Goal: Communication & Community: Answer question/provide support

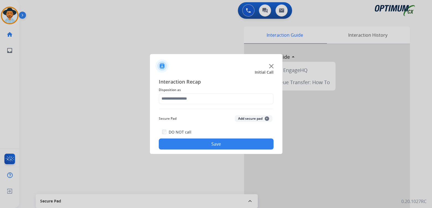
click at [104, 46] on div at bounding box center [216, 104] width 432 height 208
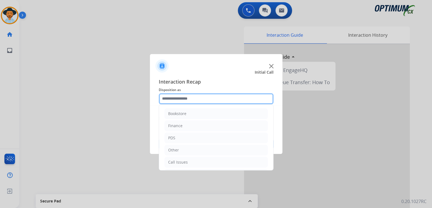
click at [193, 97] on input "text" at bounding box center [216, 98] width 115 height 11
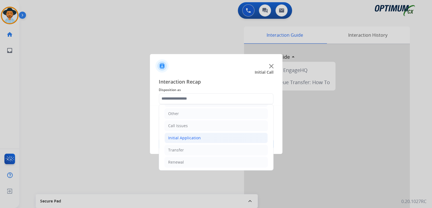
click at [196, 137] on div "Initial Application" at bounding box center [184, 138] width 33 height 6
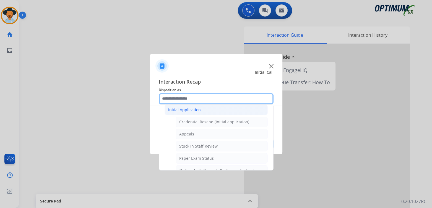
scroll to position [64, 0]
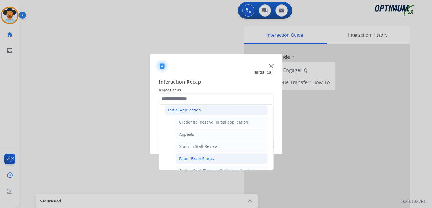
click at [198, 159] on div "Paper Exam Status" at bounding box center [196, 159] width 35 height 6
type input "**********"
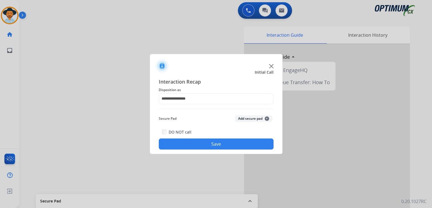
click at [245, 146] on button "Save" at bounding box center [216, 144] width 115 height 11
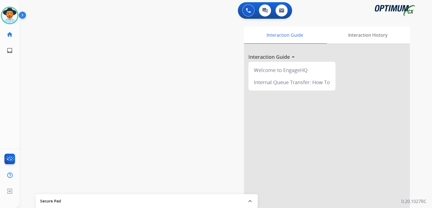
drag, startPoint x: 192, startPoint y: 103, endPoint x: 203, endPoint y: 98, distance: 11.6
click at [192, 103] on div "Interaction Guide Interaction History Interaction Guide arrow_drop_up Welcome t…" at bounding box center [290, 139] width 239 height 224
click at [246, 9] on img at bounding box center [248, 10] width 5 height 5
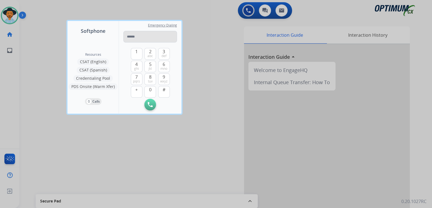
click at [143, 36] on input "tel" at bounding box center [150, 37] width 54 height 12
type input "**********"
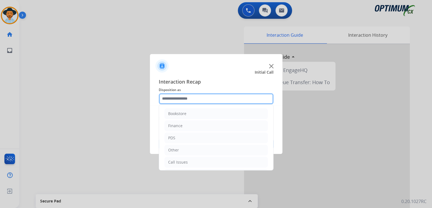
click at [188, 100] on input "text" at bounding box center [216, 98] width 115 height 11
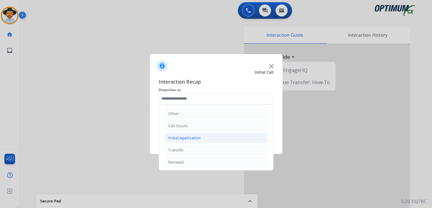
click at [198, 138] on div "Initial Application" at bounding box center [184, 138] width 33 height 6
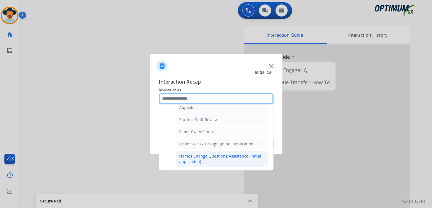
scroll to position [91, 0]
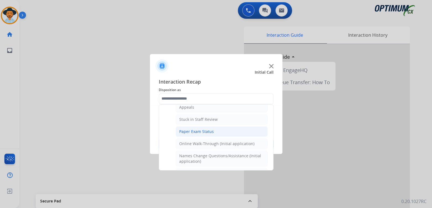
click at [196, 130] on div "Paper Exam Status" at bounding box center [196, 132] width 35 height 6
type input "**********"
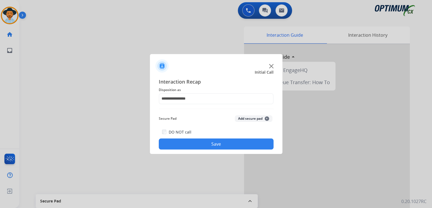
click at [232, 141] on button "Save" at bounding box center [216, 144] width 115 height 11
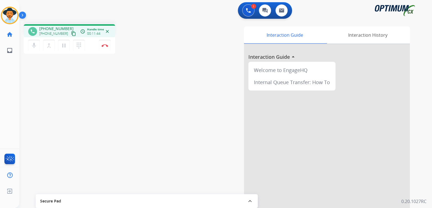
drag, startPoint x: 105, startPoint y: 46, endPoint x: 208, endPoint y: 48, distance: 102.6
click at [105, 46] on img at bounding box center [104, 45] width 7 height 3
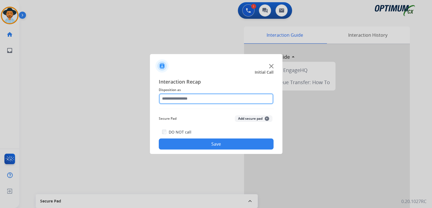
click at [195, 98] on input "text" at bounding box center [216, 98] width 115 height 11
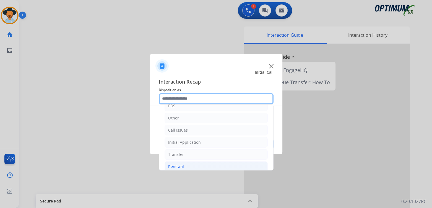
scroll to position [36, 0]
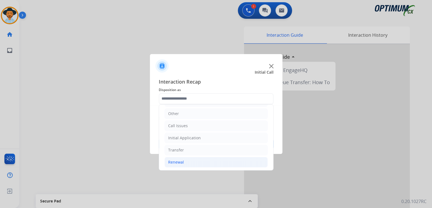
click at [185, 161] on li "Renewal" at bounding box center [215, 162] width 103 height 11
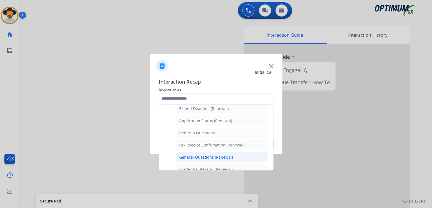
scroll to position [120, 0]
click at [203, 156] on div "General Questions (Renewal)" at bounding box center [206, 158] width 54 height 6
type input "**********"
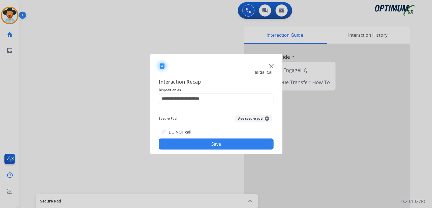
click at [220, 143] on button "Save" at bounding box center [216, 144] width 115 height 11
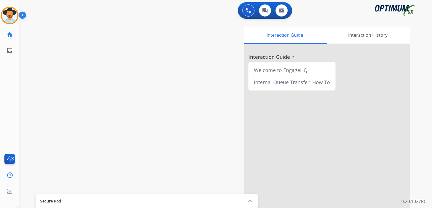
drag, startPoint x: 13, startPoint y: 15, endPoint x: 23, endPoint y: 21, distance: 11.5
click at [13, 15] on img at bounding box center [9, 15] width 15 height 15
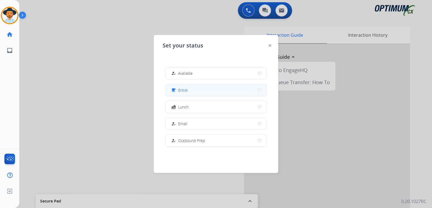
click at [196, 91] on button "free_breakfast Break" at bounding box center [216, 90] width 101 height 12
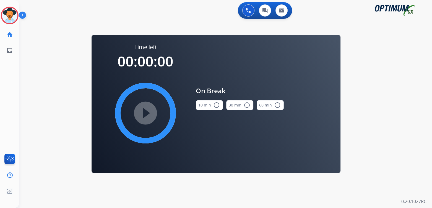
click at [218, 103] on button "10 min radio_button_unchecked" at bounding box center [209, 105] width 27 height 10
click at [149, 112] on mat-icon "play_circle_filled" at bounding box center [145, 113] width 7 height 7
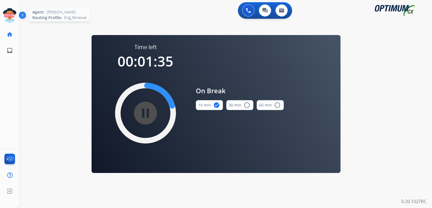
click at [11, 19] on icon at bounding box center [10, 16] width 18 height 18
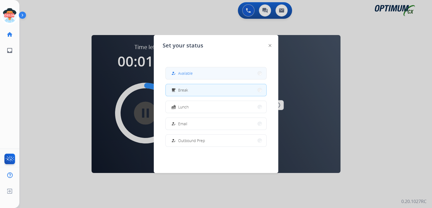
click at [193, 78] on button "how_to_reg Available" at bounding box center [216, 73] width 101 height 12
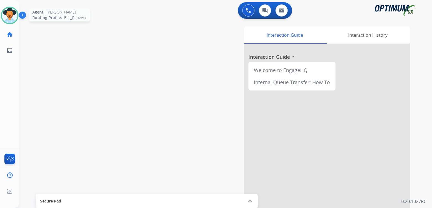
click at [7, 15] on img at bounding box center [9, 15] width 15 height 15
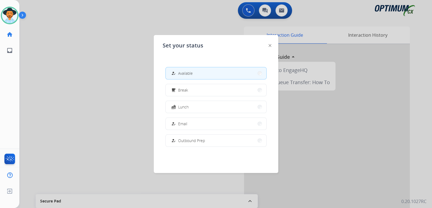
click at [209, 75] on button "how_to_reg Available" at bounding box center [216, 73] width 101 height 12
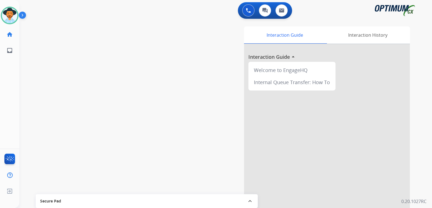
click at [55, 93] on div "swap_horiz Break voice bridge close_fullscreen Connect 3-Way Call merge_type Se…" at bounding box center [218, 135] width 399 height 230
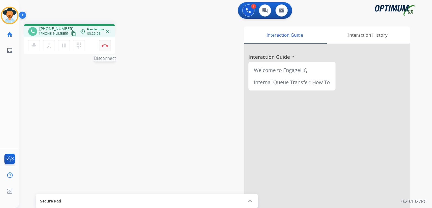
click at [106, 46] on img at bounding box center [104, 45] width 7 height 3
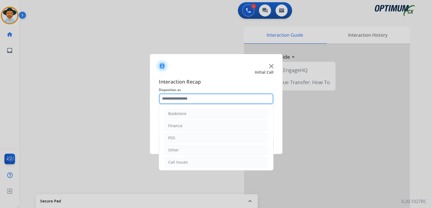
click at [187, 99] on input "text" at bounding box center [216, 98] width 115 height 11
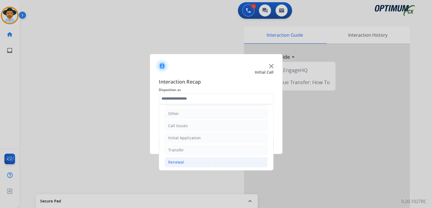
click at [177, 162] on div "Renewal" at bounding box center [176, 163] width 16 height 6
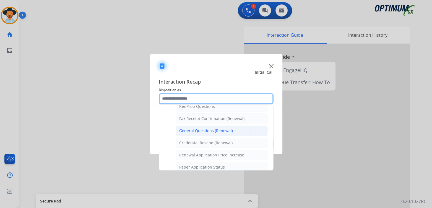
scroll to position [147, 0]
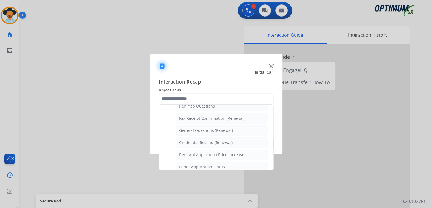
click at [187, 130] on div "General Questions (Renewal)" at bounding box center [206, 131] width 54 height 6
type input "**********"
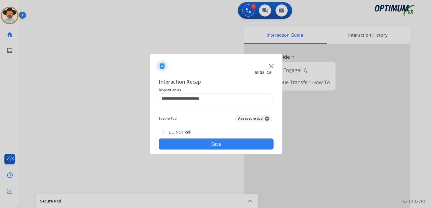
click at [213, 143] on button "Save" at bounding box center [216, 144] width 115 height 11
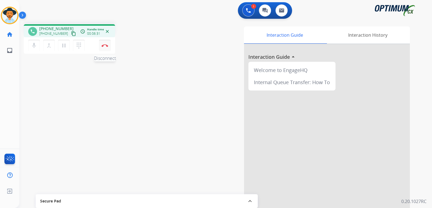
click at [106, 44] on img at bounding box center [104, 45] width 7 height 3
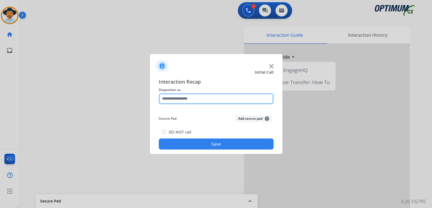
click at [195, 102] on input "text" at bounding box center [216, 98] width 115 height 11
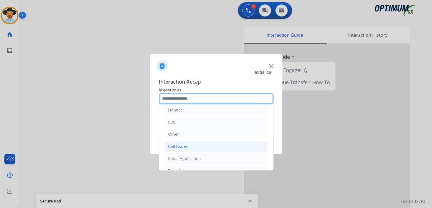
scroll to position [36, 0]
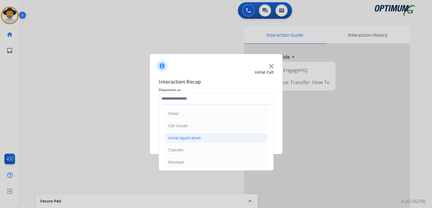
click at [198, 135] on div "Initial Application" at bounding box center [184, 138] width 33 height 6
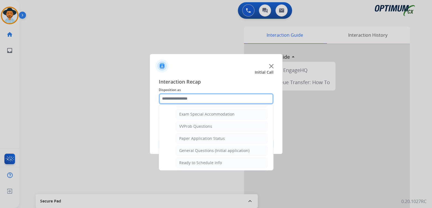
scroll to position [285, 0]
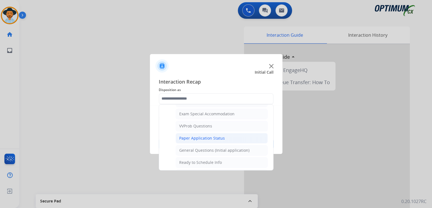
click at [194, 136] on div "Paper Application Status" at bounding box center [202, 139] width 46 height 6
type input "**********"
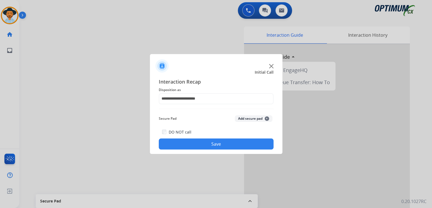
click at [225, 144] on button "Save" at bounding box center [216, 144] width 115 height 11
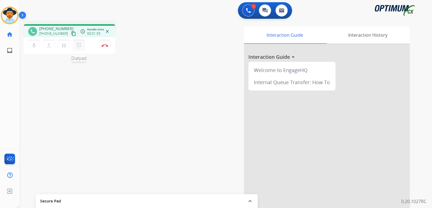
click at [80, 45] on mat-icon "dialpad" at bounding box center [78, 45] width 7 height 7
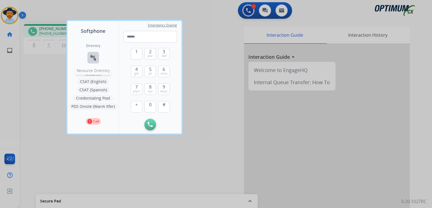
drag, startPoint x: 96, startPoint y: 55, endPoint x: 90, endPoint y: 55, distance: 6.4
click at [95, 55] on mat-icon "connect_without_contact" at bounding box center [93, 57] width 7 height 7
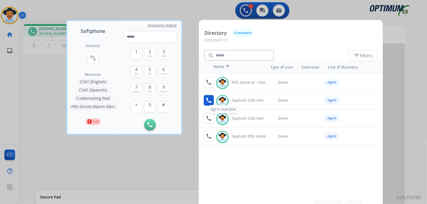
click at [211, 102] on mat-icon "call" at bounding box center [209, 100] width 7 height 7
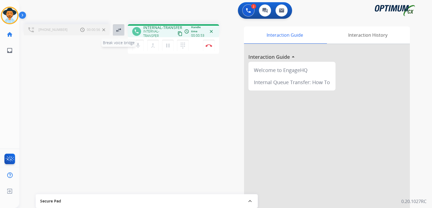
click at [119, 30] on mat-icon "swap_horiz" at bounding box center [118, 30] width 7 height 7
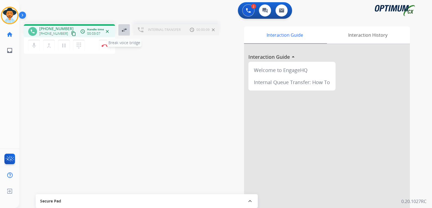
click at [122, 30] on mat-icon "swap_horiz" at bounding box center [124, 30] width 7 height 7
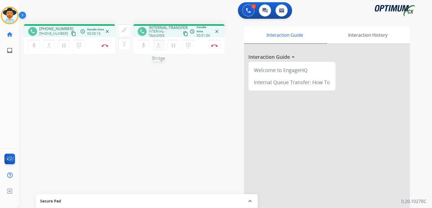
click at [52, 45] on mat-icon "merge_type" at bounding box center [49, 45] width 7 height 7
click at [125, 29] on mat-icon "close_fullscreen" at bounding box center [124, 30] width 7 height 7
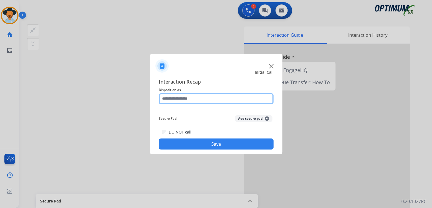
click at [196, 97] on input "text" at bounding box center [216, 98] width 115 height 11
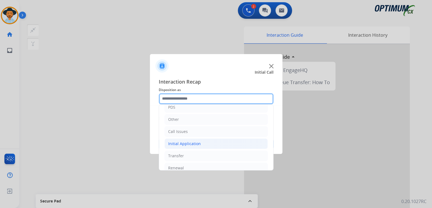
scroll to position [36, 0]
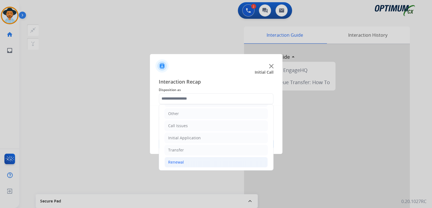
click at [178, 162] on div "Renewal" at bounding box center [176, 163] width 16 height 6
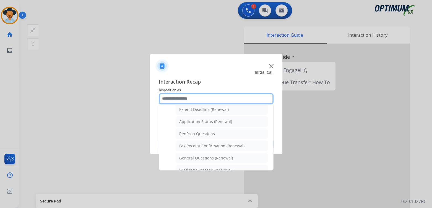
scroll to position [119, 0]
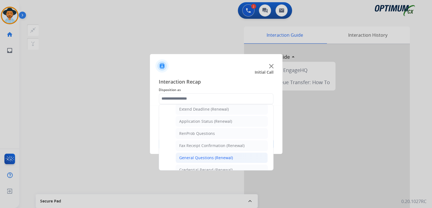
click at [209, 158] on div "General Questions (Renewal)" at bounding box center [206, 158] width 54 height 6
type input "**********"
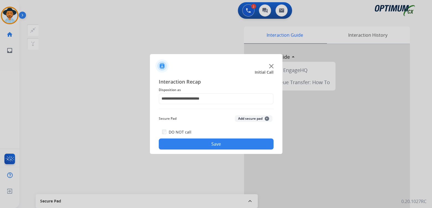
click at [238, 143] on button "Save" at bounding box center [216, 144] width 115 height 11
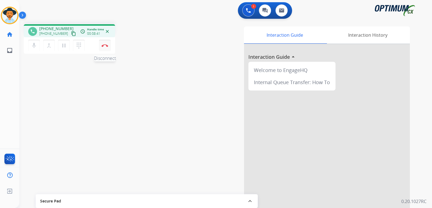
click at [106, 46] on img at bounding box center [104, 45] width 7 height 3
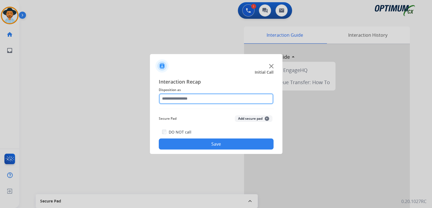
click at [195, 99] on input "text" at bounding box center [216, 98] width 115 height 11
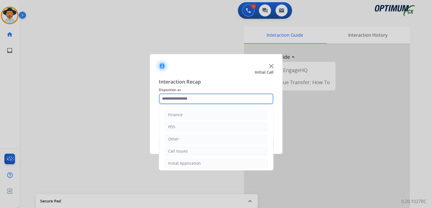
scroll to position [36, 0]
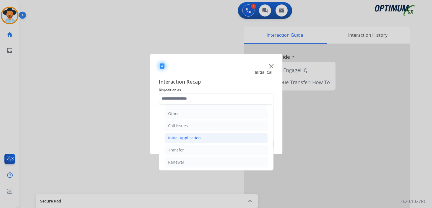
click at [197, 136] on div "Initial Application" at bounding box center [184, 138] width 33 height 6
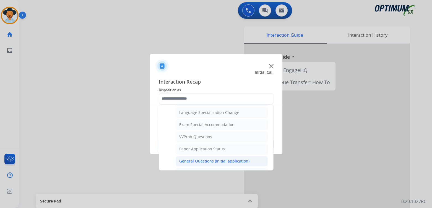
scroll to position [275, 0]
click at [202, 158] on div "General Questions (Initial application)" at bounding box center [214, 161] width 70 height 6
type input "**********"
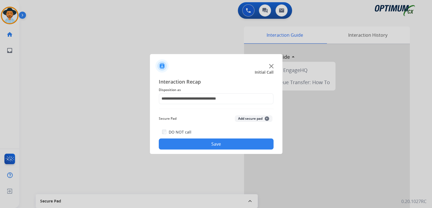
click at [230, 144] on button "Save" at bounding box center [216, 144] width 115 height 11
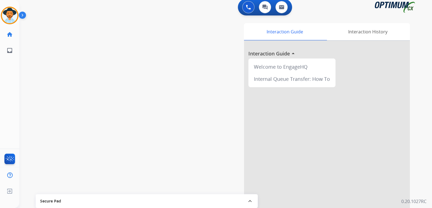
scroll to position [4, 0]
click at [12, 16] on img at bounding box center [9, 15] width 15 height 15
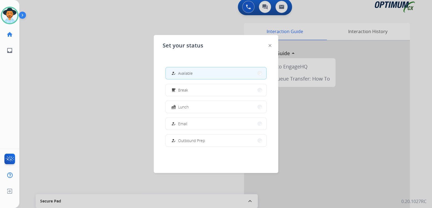
drag, startPoint x: 198, startPoint y: 108, endPoint x: 197, endPoint y: 104, distance: 3.4
click at [198, 107] on button "fastfood Lunch" at bounding box center [216, 107] width 101 height 12
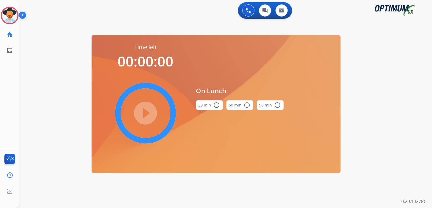
scroll to position [0, 0]
click at [219, 104] on button "30 min radio_button_unchecked" at bounding box center [209, 105] width 27 height 10
click at [142, 114] on mat-icon "play_circle_filled" at bounding box center [145, 113] width 7 height 7
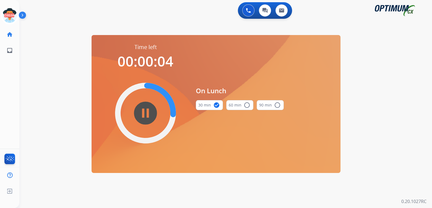
drag, startPoint x: 11, startPoint y: 11, endPoint x: 25, endPoint y: 18, distance: 15.4
click at [11, 11] on icon at bounding box center [10, 16] width 18 height 18
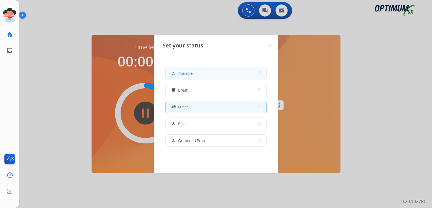
click at [203, 73] on button "how_to_reg Available" at bounding box center [216, 73] width 101 height 12
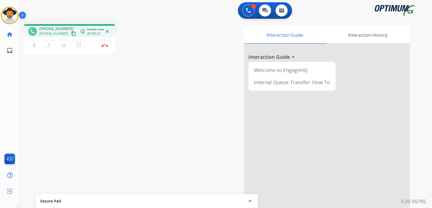
drag, startPoint x: 103, startPoint y: 46, endPoint x: 176, endPoint y: 36, distance: 73.3
click at [103, 46] on img at bounding box center [104, 45] width 7 height 3
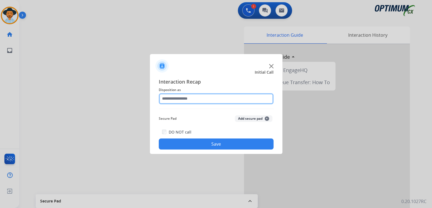
click at [206, 101] on input "text" at bounding box center [216, 98] width 115 height 11
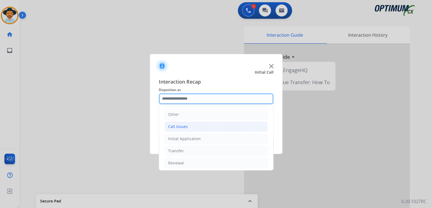
scroll to position [36, 0]
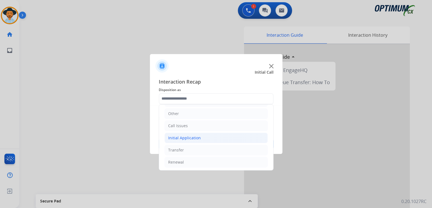
click at [200, 139] on li "Initial Application" at bounding box center [215, 138] width 103 height 11
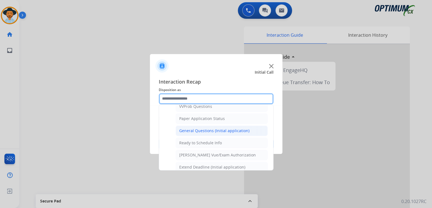
scroll to position [304, 0]
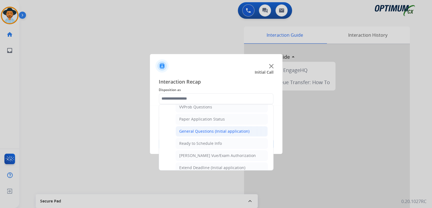
click at [197, 129] on div "General Questions (Initial application)" at bounding box center [214, 132] width 70 height 6
type input "**********"
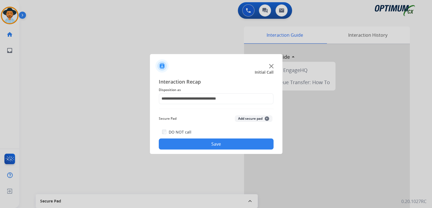
click at [233, 142] on button "Save" at bounding box center [216, 144] width 115 height 11
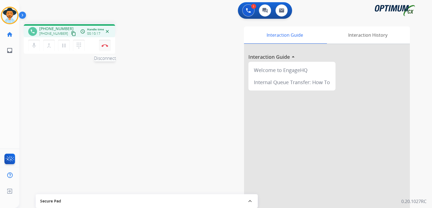
click at [104, 45] on img at bounding box center [104, 45] width 7 height 3
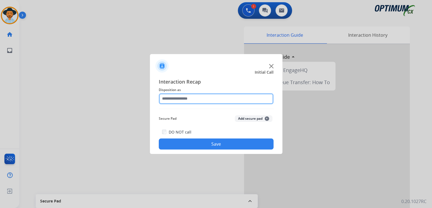
click at [200, 99] on input "text" at bounding box center [216, 98] width 115 height 11
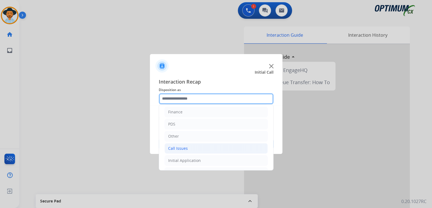
scroll to position [36, 0]
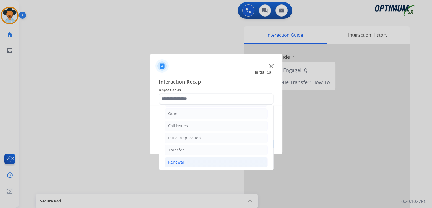
click at [181, 162] on div "Renewal" at bounding box center [176, 163] width 16 height 6
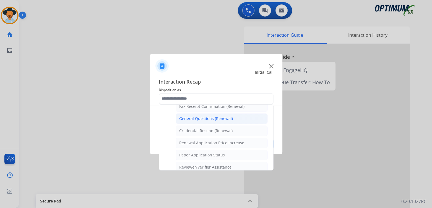
scroll to position [158, 0]
click at [208, 117] on div "General Questions (Renewal)" at bounding box center [206, 119] width 54 height 6
type input "**********"
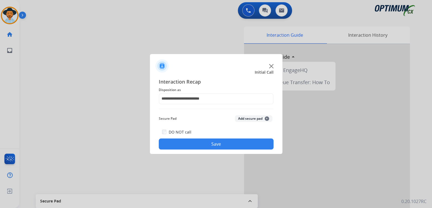
click at [238, 143] on button "Save" at bounding box center [216, 144] width 115 height 11
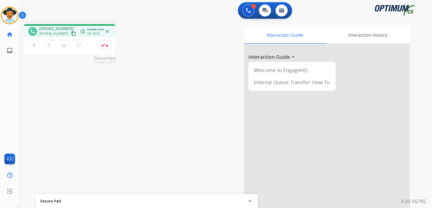
click at [105, 47] on button "Disconnect" at bounding box center [105, 46] width 12 height 12
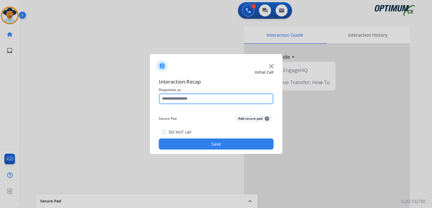
click at [198, 99] on input "text" at bounding box center [216, 98] width 115 height 11
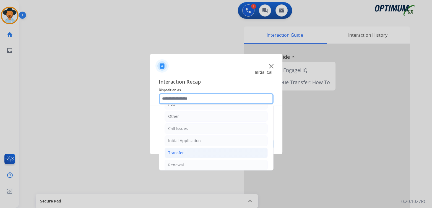
scroll to position [36, 0]
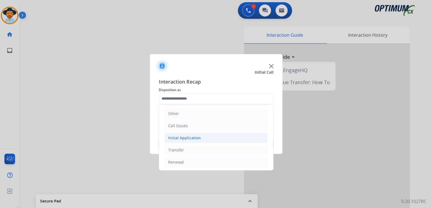
click at [199, 137] on div "Initial Application" at bounding box center [184, 138] width 33 height 6
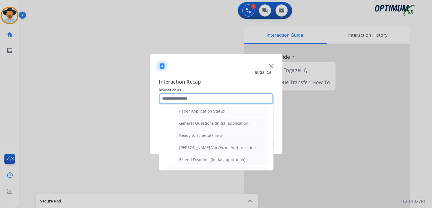
scroll to position [312, 0]
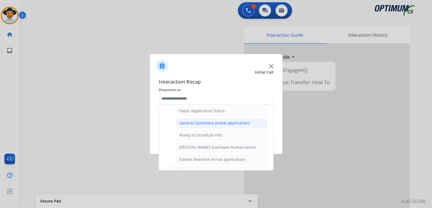
click at [203, 121] on div "General Questions (Initial application)" at bounding box center [214, 123] width 70 height 6
type input "**********"
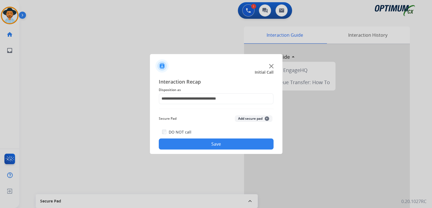
click at [218, 142] on button "Save" at bounding box center [216, 144] width 115 height 11
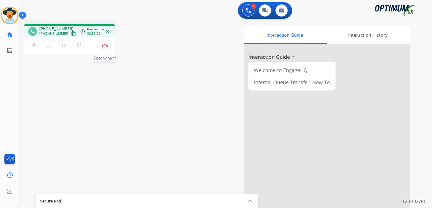
click at [104, 47] on button "Disconnect" at bounding box center [105, 46] width 12 height 12
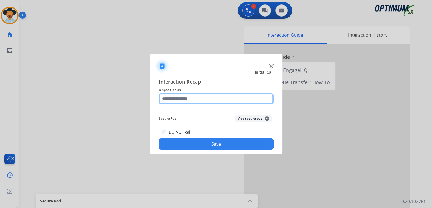
click at [195, 99] on input "text" at bounding box center [216, 98] width 115 height 11
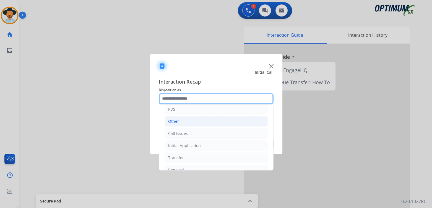
scroll to position [36, 0]
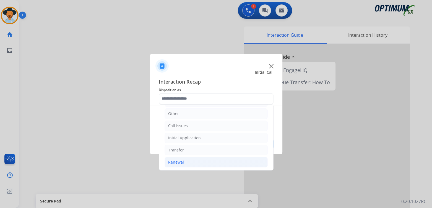
click at [185, 161] on li "Renewal" at bounding box center [215, 162] width 103 height 11
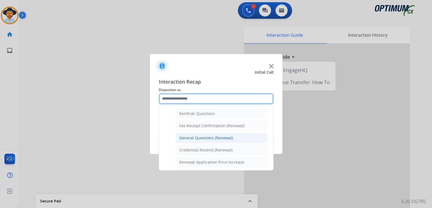
scroll to position [141, 0]
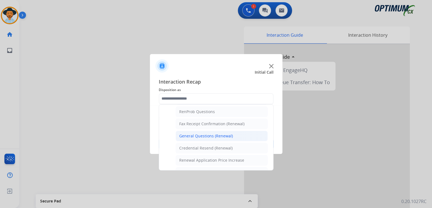
click at [198, 134] on div "General Questions (Renewal)" at bounding box center [206, 136] width 54 height 6
type input "**********"
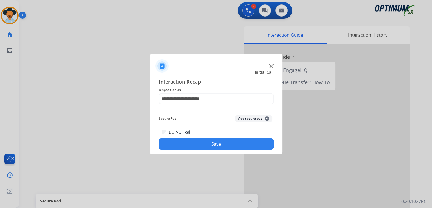
click at [219, 142] on button "Save" at bounding box center [216, 144] width 115 height 11
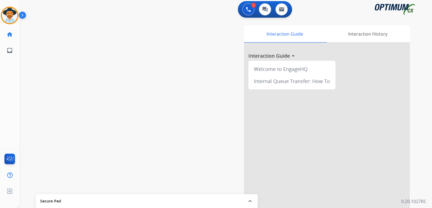
scroll to position [1, 0]
click at [7, 17] on img at bounding box center [9, 15] width 15 height 15
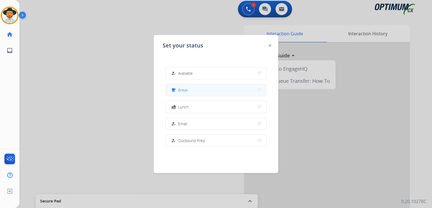
click at [183, 91] on span "Break" at bounding box center [183, 90] width 10 height 6
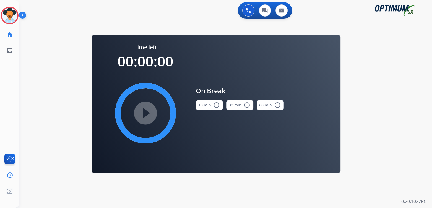
scroll to position [0, 0]
click at [217, 106] on mat-icon "radio_button_unchecked" at bounding box center [216, 105] width 7 height 7
click at [146, 112] on mat-icon "play_circle_filled" at bounding box center [145, 113] width 7 height 7
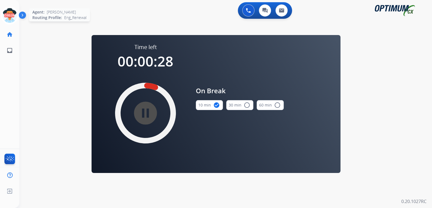
drag, startPoint x: 8, startPoint y: 17, endPoint x: 16, endPoint y: 23, distance: 10.5
click at [8, 17] on icon at bounding box center [10, 16] width 18 height 18
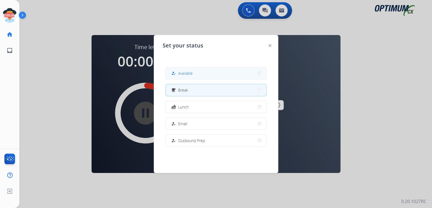
click at [198, 73] on button "how_to_reg Available" at bounding box center [216, 73] width 101 height 12
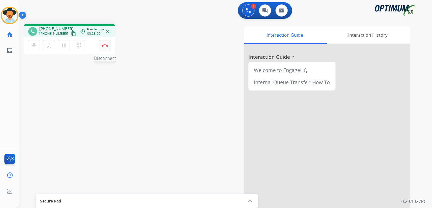
click at [105, 46] on img at bounding box center [104, 45] width 7 height 3
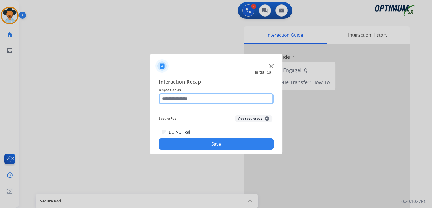
click at [190, 102] on input "text" at bounding box center [216, 98] width 115 height 11
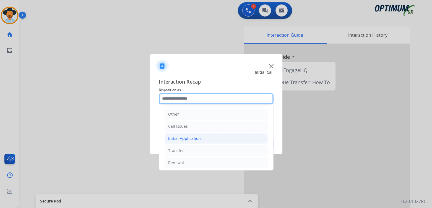
scroll to position [36, 0]
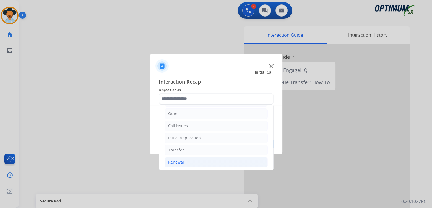
click at [178, 162] on div "Renewal" at bounding box center [176, 163] width 16 height 6
click at [188, 136] on div "Initial Application" at bounding box center [184, 138] width 33 height 6
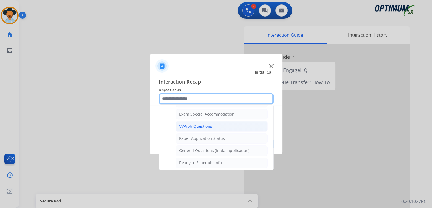
scroll to position [285, 0]
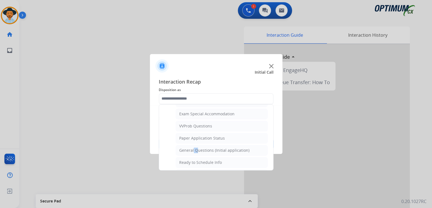
click at [193, 148] on div "General Questions (Initial application)" at bounding box center [214, 151] width 70 height 6
type input "**********"
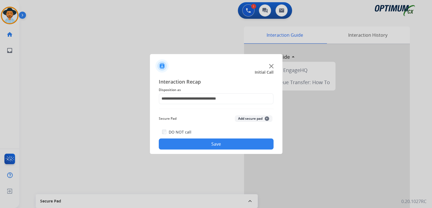
click at [206, 141] on button "Save" at bounding box center [216, 144] width 115 height 11
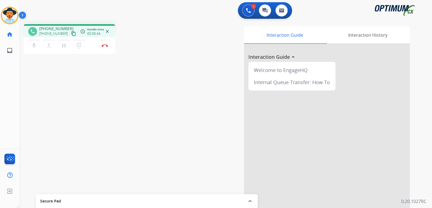
drag, startPoint x: 106, startPoint y: 46, endPoint x: 165, endPoint y: 60, distance: 60.3
click at [106, 46] on img at bounding box center [104, 45] width 7 height 3
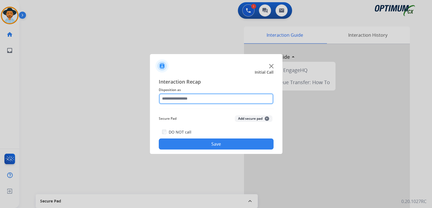
click at [196, 101] on input "text" at bounding box center [216, 98] width 115 height 11
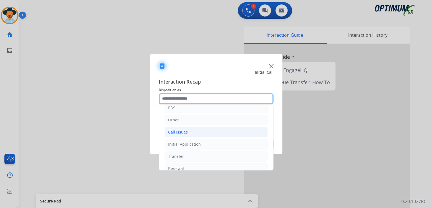
scroll to position [36, 0]
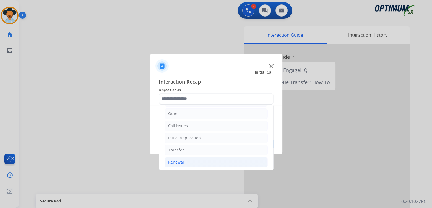
click at [184, 161] on li "Renewal" at bounding box center [215, 162] width 103 height 11
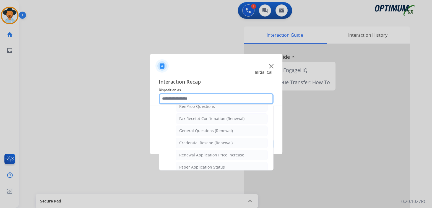
scroll to position [147, 0]
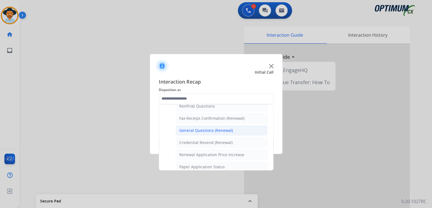
click at [195, 132] on li "General Questions (Renewal)" at bounding box center [221, 130] width 92 height 11
type input "**********"
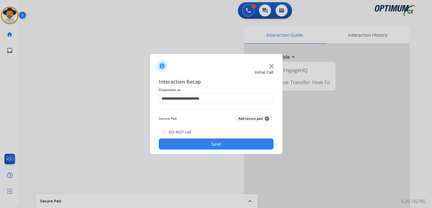
click at [212, 143] on button "Save" at bounding box center [216, 144] width 115 height 11
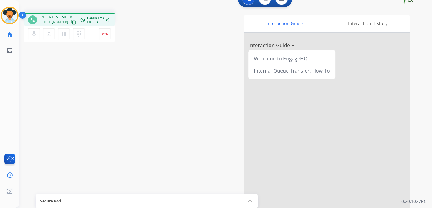
scroll to position [0, 0]
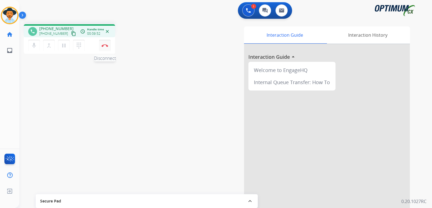
click at [104, 46] on img at bounding box center [104, 45] width 7 height 3
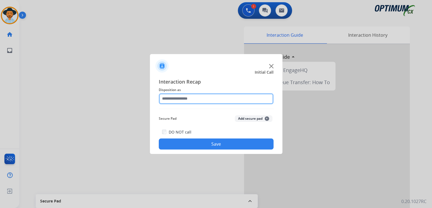
click at [192, 103] on input "text" at bounding box center [216, 98] width 115 height 11
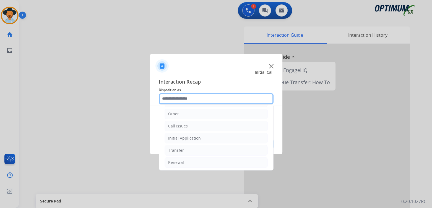
scroll to position [36, 0]
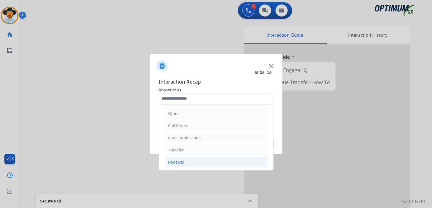
click at [176, 162] on div "Renewal" at bounding box center [176, 163] width 16 height 6
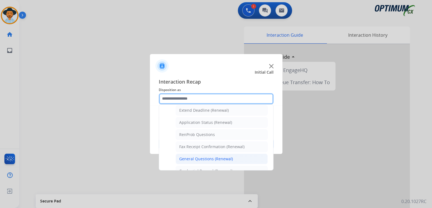
scroll to position [0, 0]
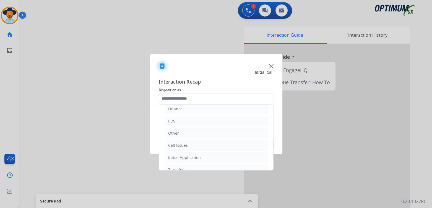
type input "**********"
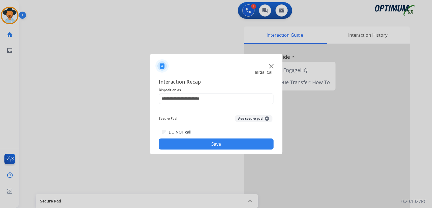
click at [231, 146] on button "Save" at bounding box center [216, 144] width 115 height 11
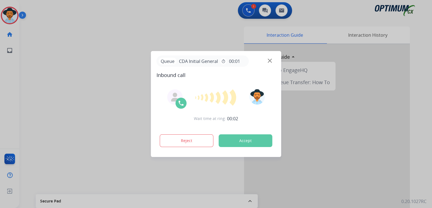
drag, startPoint x: 183, startPoint y: 145, endPoint x: 228, endPoint y: 128, distance: 48.6
click at [185, 144] on button "Reject" at bounding box center [187, 141] width 54 height 13
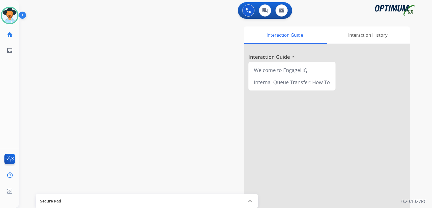
drag, startPoint x: 14, startPoint y: 14, endPoint x: 29, endPoint y: 16, distance: 15.0
click at [14, 14] on img at bounding box center [9, 15] width 15 height 15
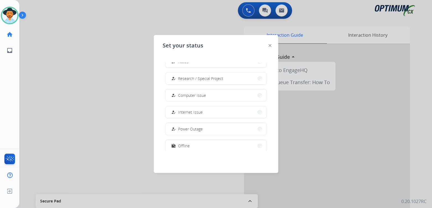
scroll to position [138, 0]
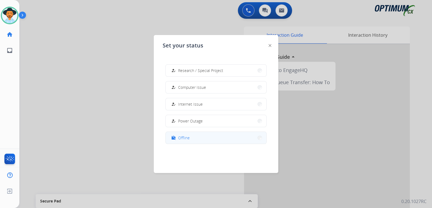
click at [186, 138] on span "Offline" at bounding box center [184, 138] width 12 height 6
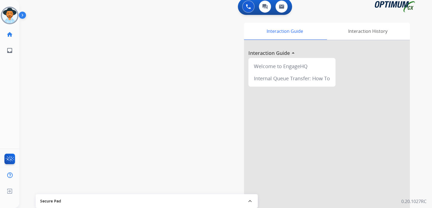
scroll to position [4, 0]
click at [7, 192] on img at bounding box center [10, 191] width 10 height 11
